Goal: Find specific page/section: Find specific page/section

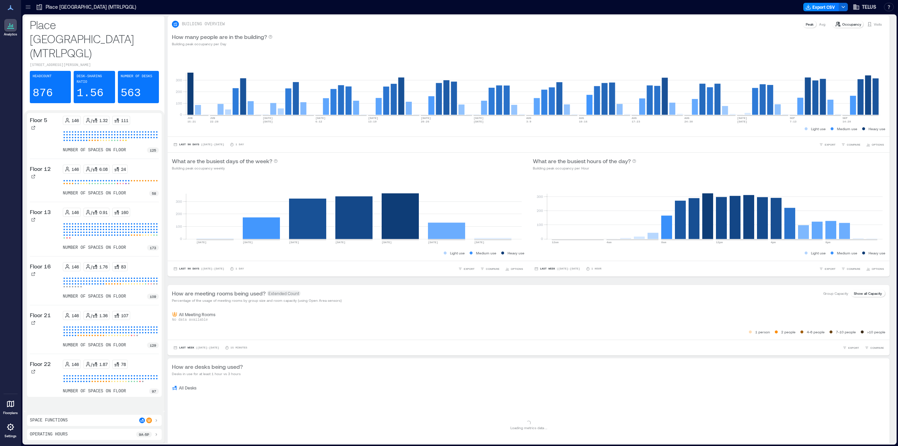
click at [30, 7] on icon at bounding box center [28, 7] width 7 height 7
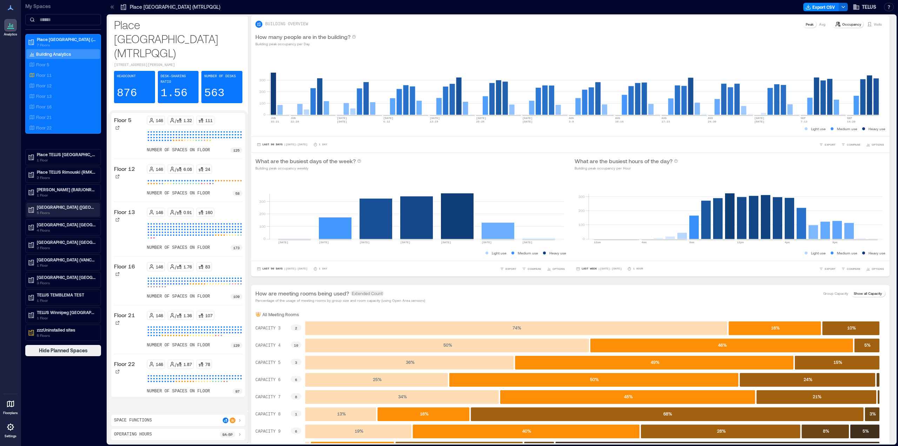
click at [59, 206] on p "[GEOGRAPHIC_DATA] ([GEOGRAPHIC_DATA])" at bounding box center [66, 207] width 59 height 6
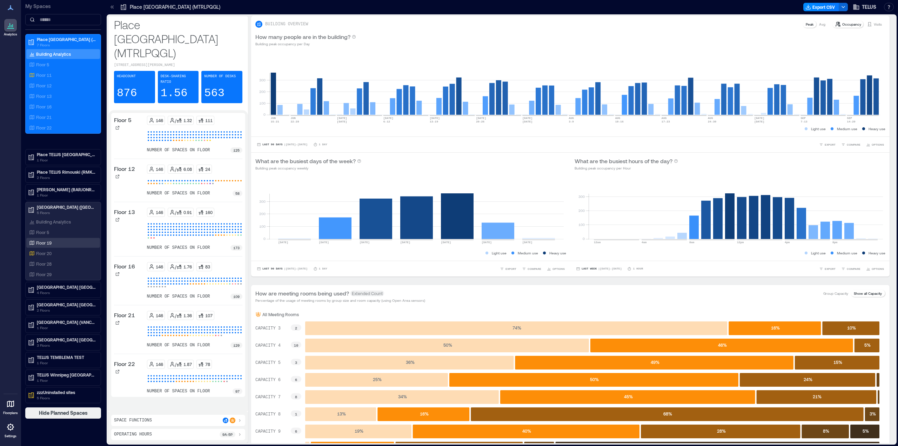
click at [50, 242] on p "Floor 19" at bounding box center [43, 243] width 15 height 6
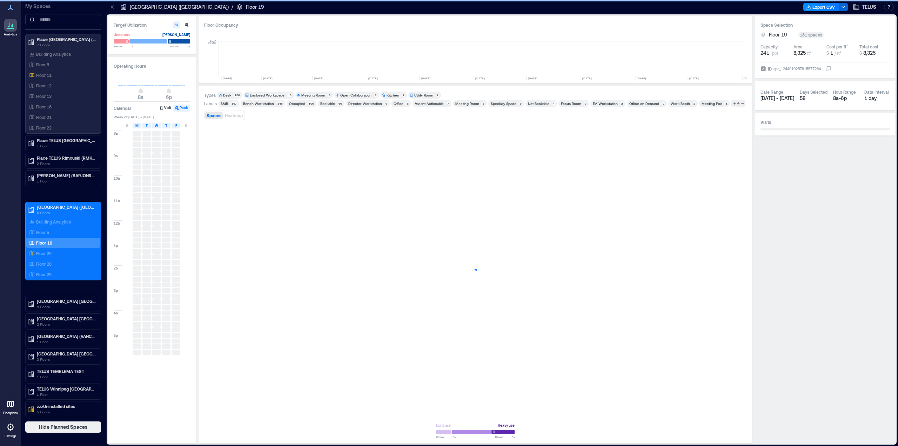
scroll to position [0, 562]
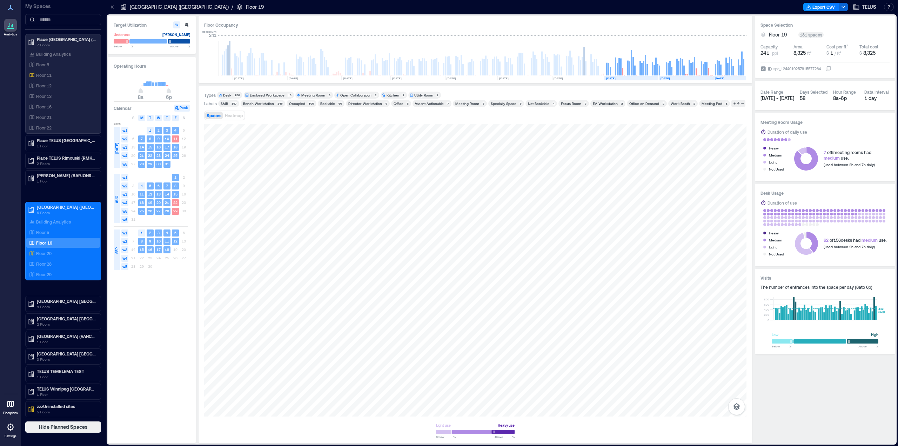
click at [256, 102] on div "Bench Workstation" at bounding box center [258, 103] width 31 height 5
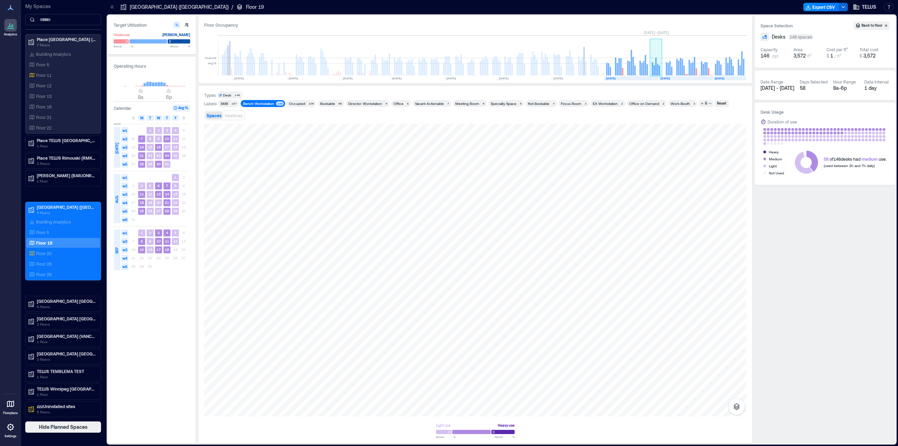
click at [655, 70] on rect at bounding box center [653, 70] width 1 height 11
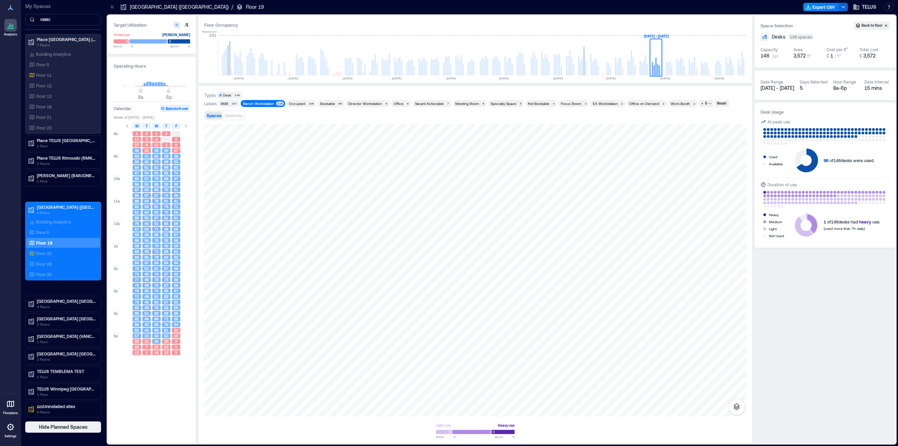
click at [167, 179] on span "69" at bounding box center [166, 178] width 4 height 5
click at [735, 405] on icon "button" at bounding box center [736, 406] width 8 height 8
click at [734, 363] on button "Sensors" at bounding box center [736, 371] width 17 height 17
